Goal: Book appointment/travel/reservation

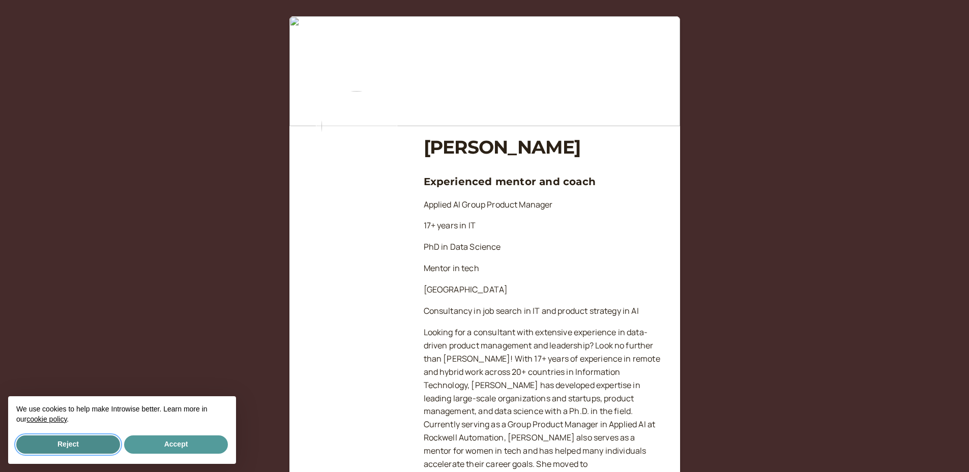
click at [64, 439] on button "Reject" at bounding box center [68, 444] width 104 height 18
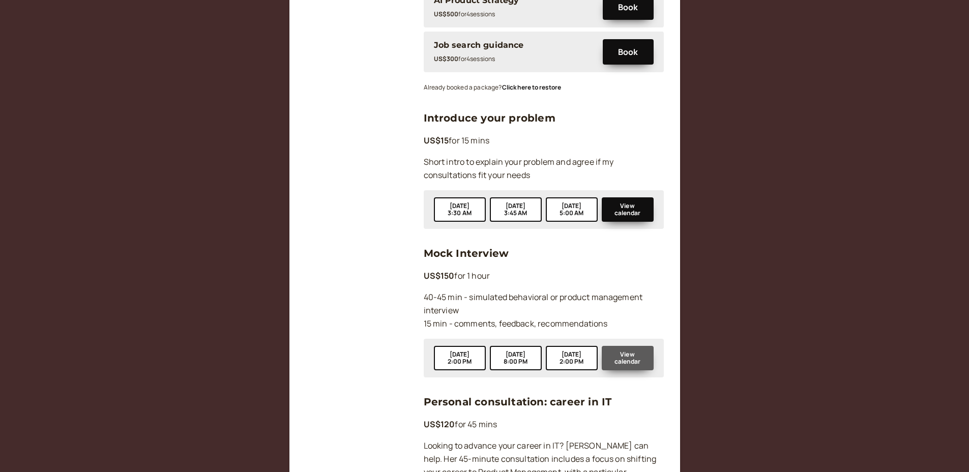
scroll to position [723, 0]
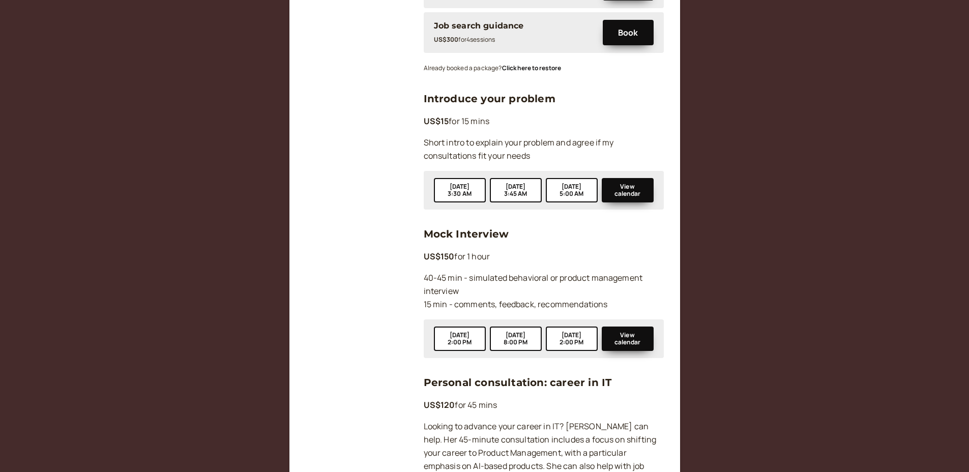
click at [401, 209] on div at bounding box center [357, 347] width 102 height 1807
click at [414, 209] on div "[PERSON_NAME] Experienced mentor and coach Applied AI Group Product Manager 17+…" at bounding box center [485, 276] width 358 height 1949
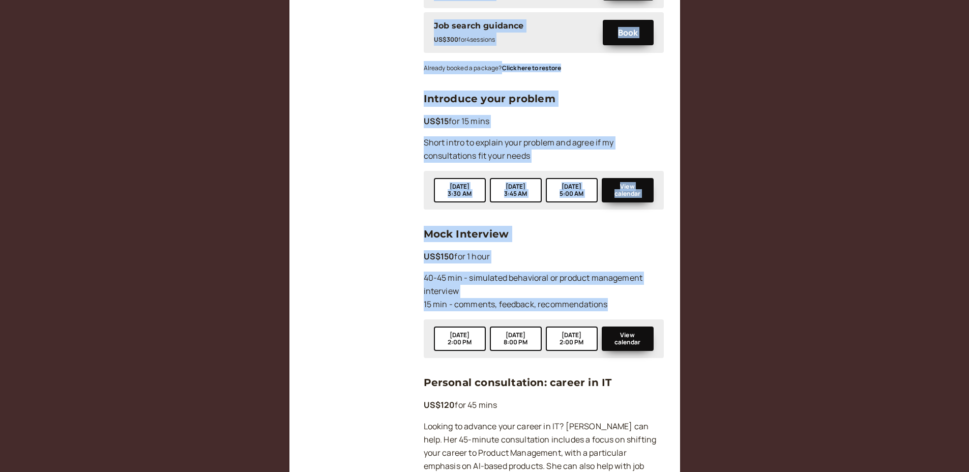
drag, startPoint x: 414, startPoint y: 209, endPoint x: 547, endPoint y: 272, distance: 147.0
click at [546, 272] on div "[PERSON_NAME] Experienced mentor and coach Applied AI Group Product Manager 17+…" at bounding box center [485, 276] width 358 height 1949
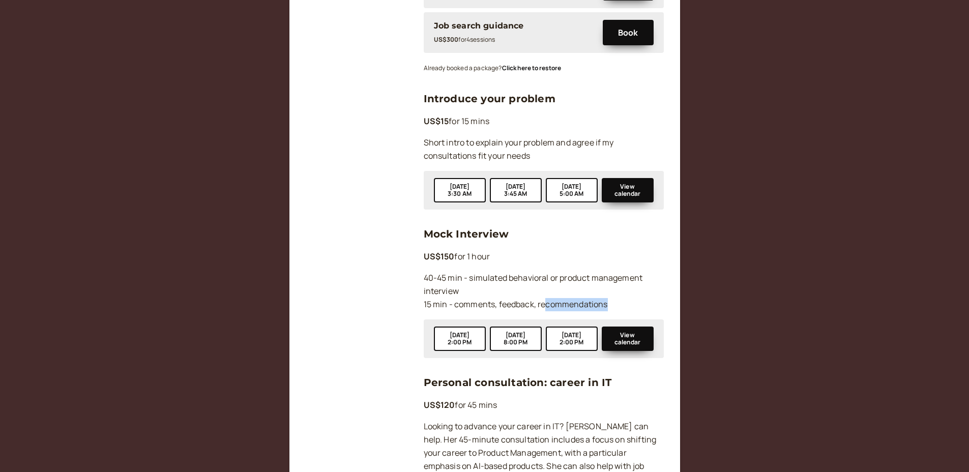
click at [547, 272] on p "40-45 min - simulated behavioral or product management interview 15 min - comme…" at bounding box center [544, 292] width 240 height 40
click at [547, 274] on p "40-45 min - simulated behavioral or product management interview 15 min - comme…" at bounding box center [544, 292] width 240 height 40
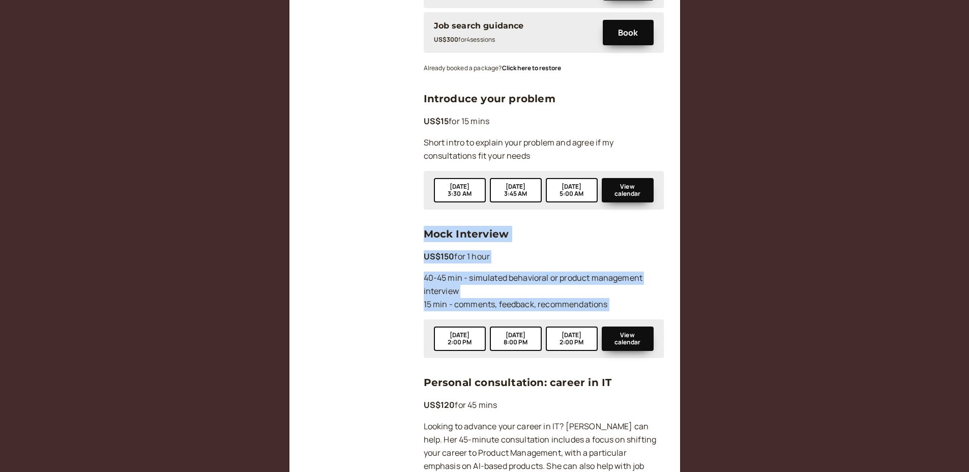
drag, startPoint x: 547, startPoint y: 274, endPoint x: 425, endPoint y: 206, distance: 139.5
click at [425, 226] on div "Mock Interview US$150 for 1 hour 40-45 min - simulated behavioral or product ma…" at bounding box center [544, 292] width 240 height 132
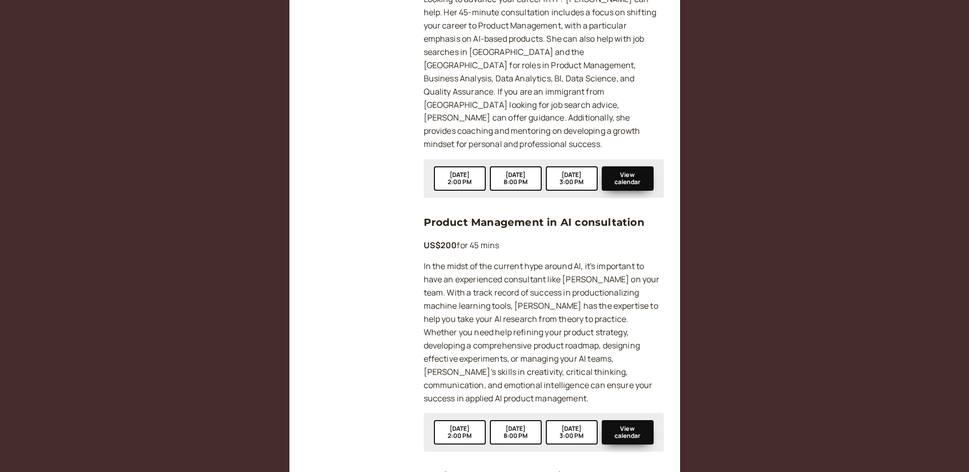
scroll to position [1535, 0]
